Goal: Information Seeking & Learning: Learn about a topic

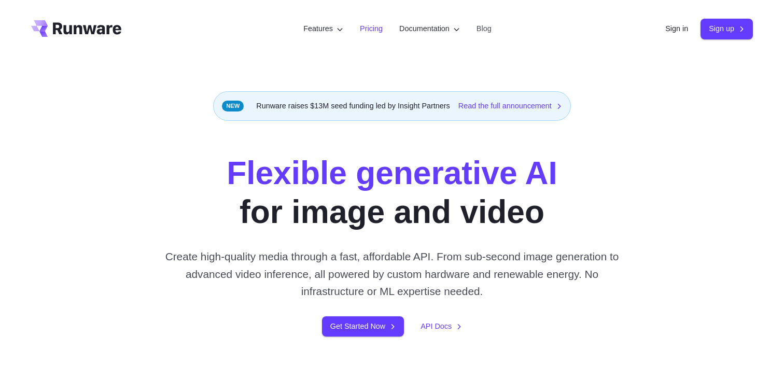
click at [360, 30] on link "Pricing" at bounding box center [371, 29] width 23 height 12
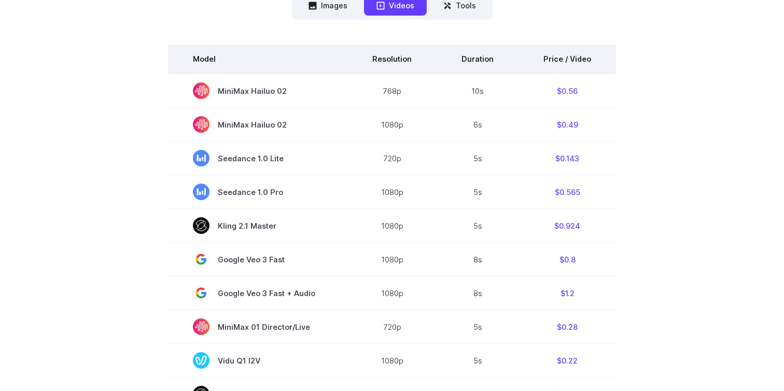
scroll to position [267, 0]
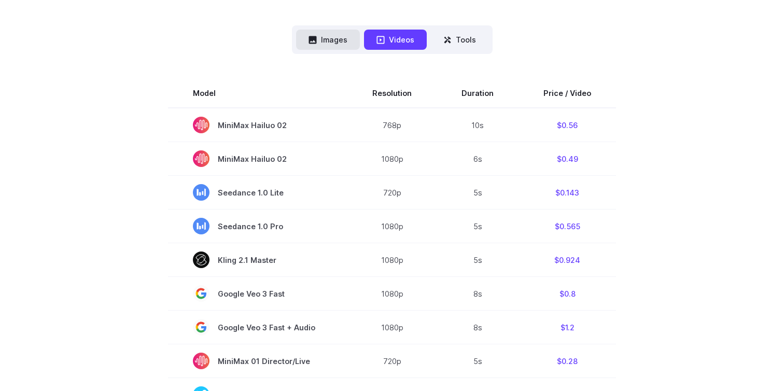
click at [337, 41] on button "Images" at bounding box center [328, 40] width 64 height 20
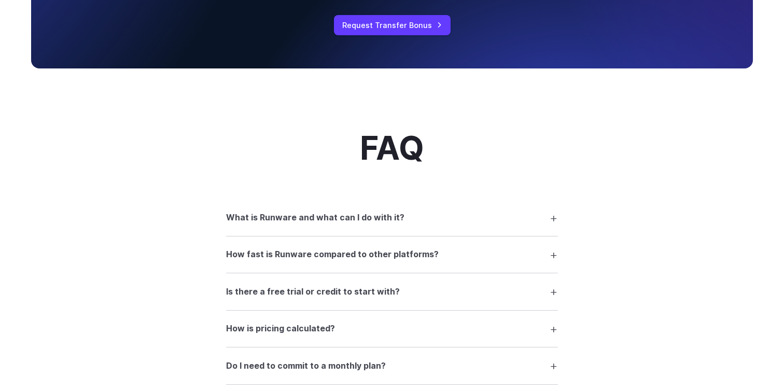
scroll to position [1184, 0]
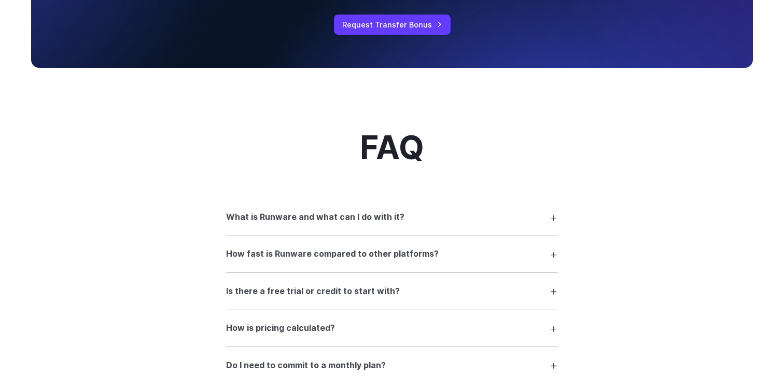
click at [379, 215] on h3 "What is Runware and what can I do with it?" at bounding box center [315, 217] width 178 height 13
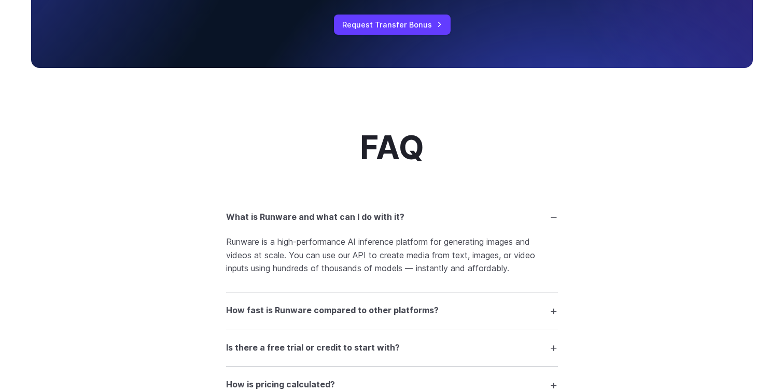
click at [362, 218] on h3 "What is Runware and what can I do with it?" at bounding box center [315, 217] width 178 height 13
